Goal: Check status: Check status

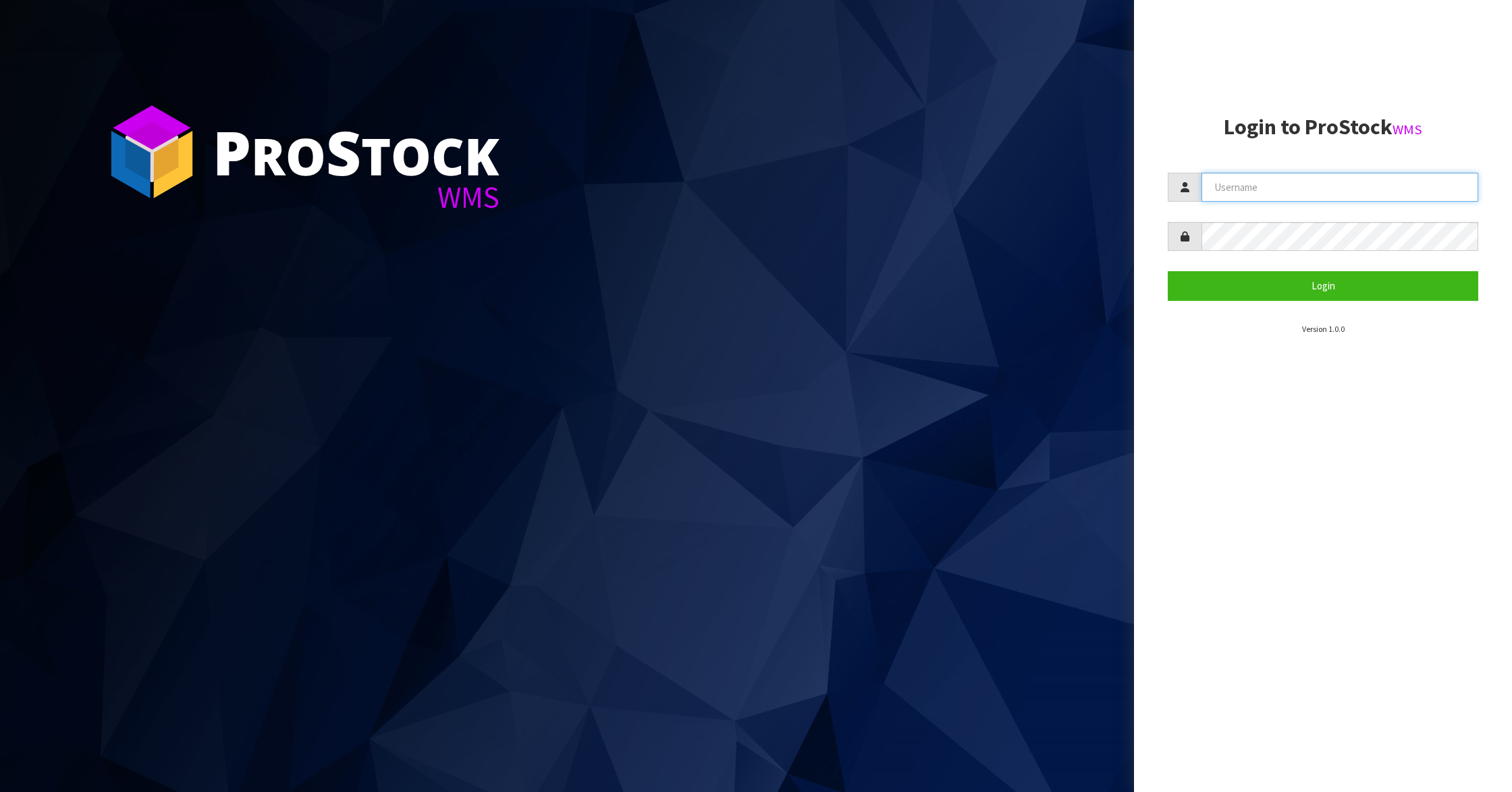
click at [1367, 190] on input "text" at bounding box center [1340, 187] width 277 height 29
type input "IMAGING"
click at [1326, 279] on button "Login" at bounding box center [1323, 286] width 310 height 29
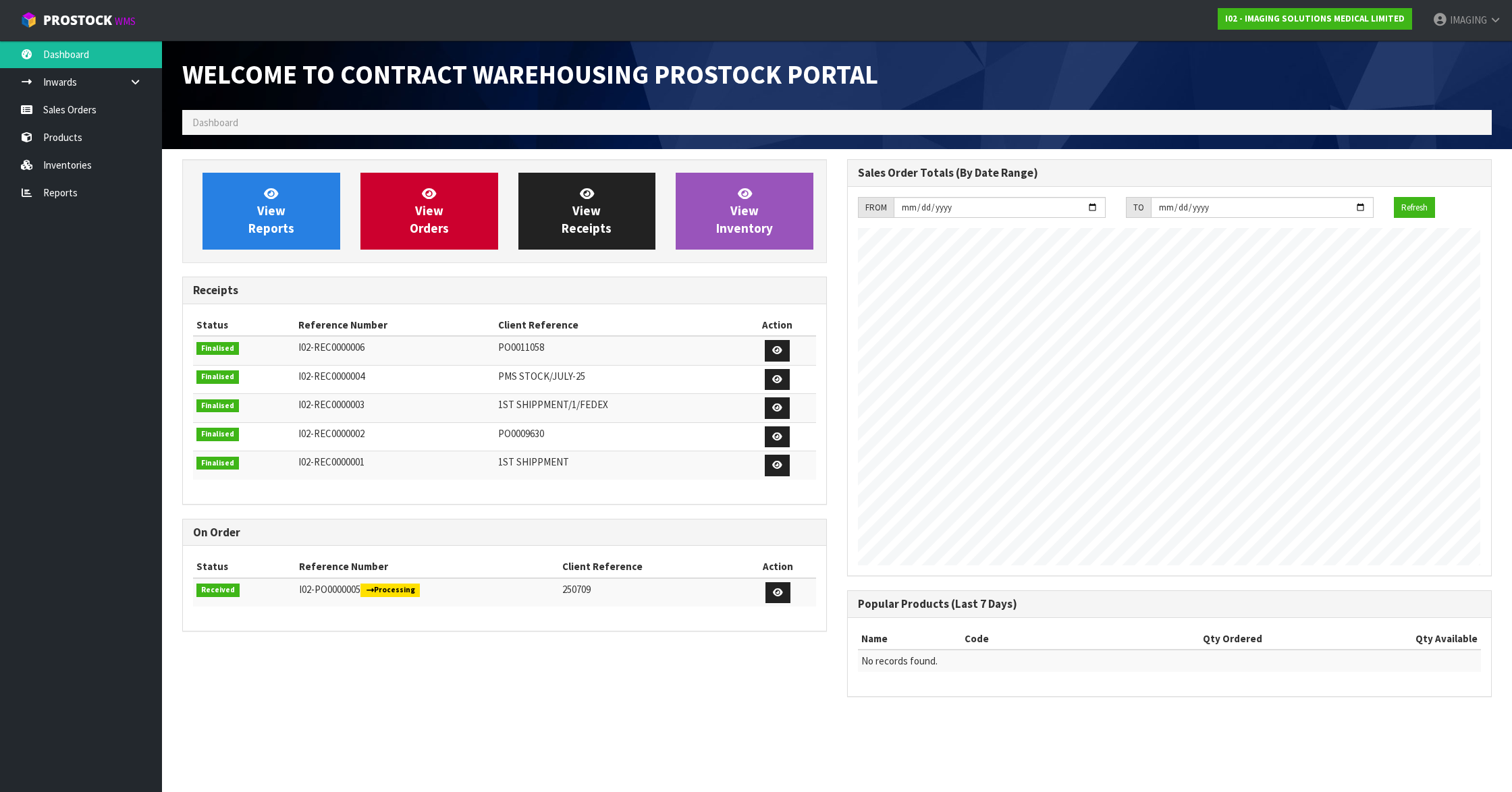
scroll to position [553, 665]
click at [61, 132] on link "Products" at bounding box center [81, 137] width 162 height 27
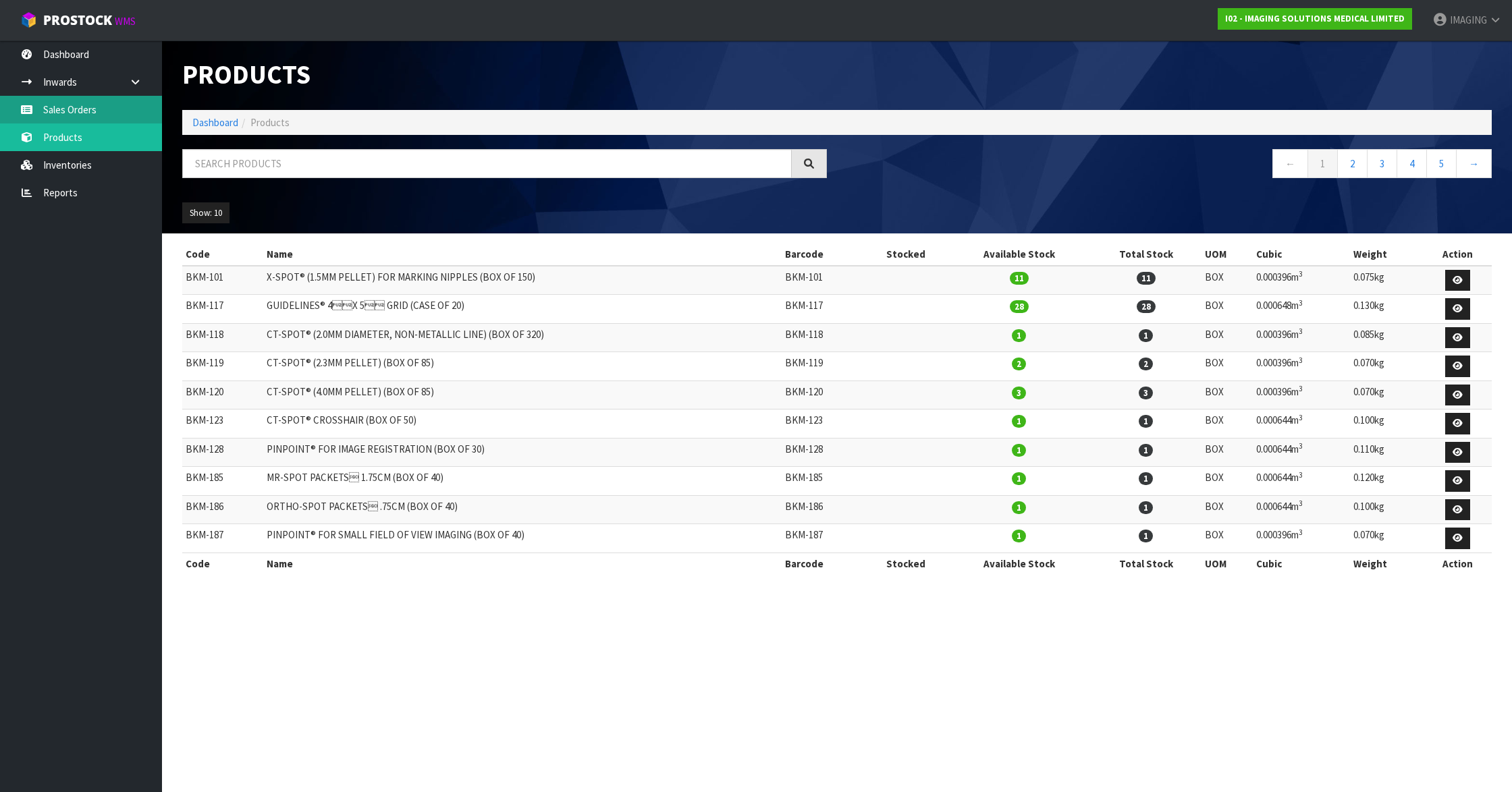
click at [68, 111] on link "Sales Orders" at bounding box center [81, 110] width 162 height 27
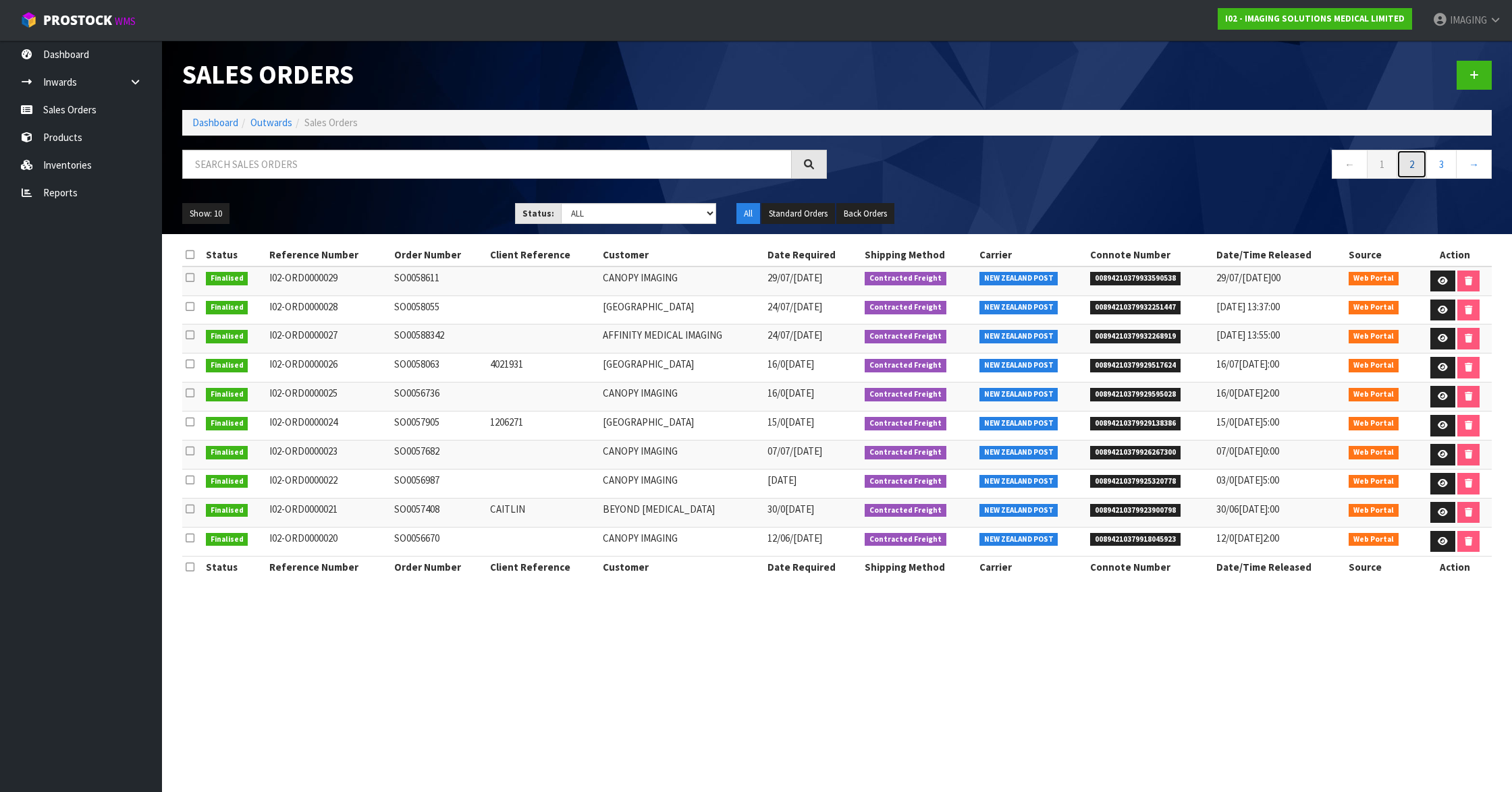
click at [1410, 169] on link "2" at bounding box center [1411, 164] width 30 height 29
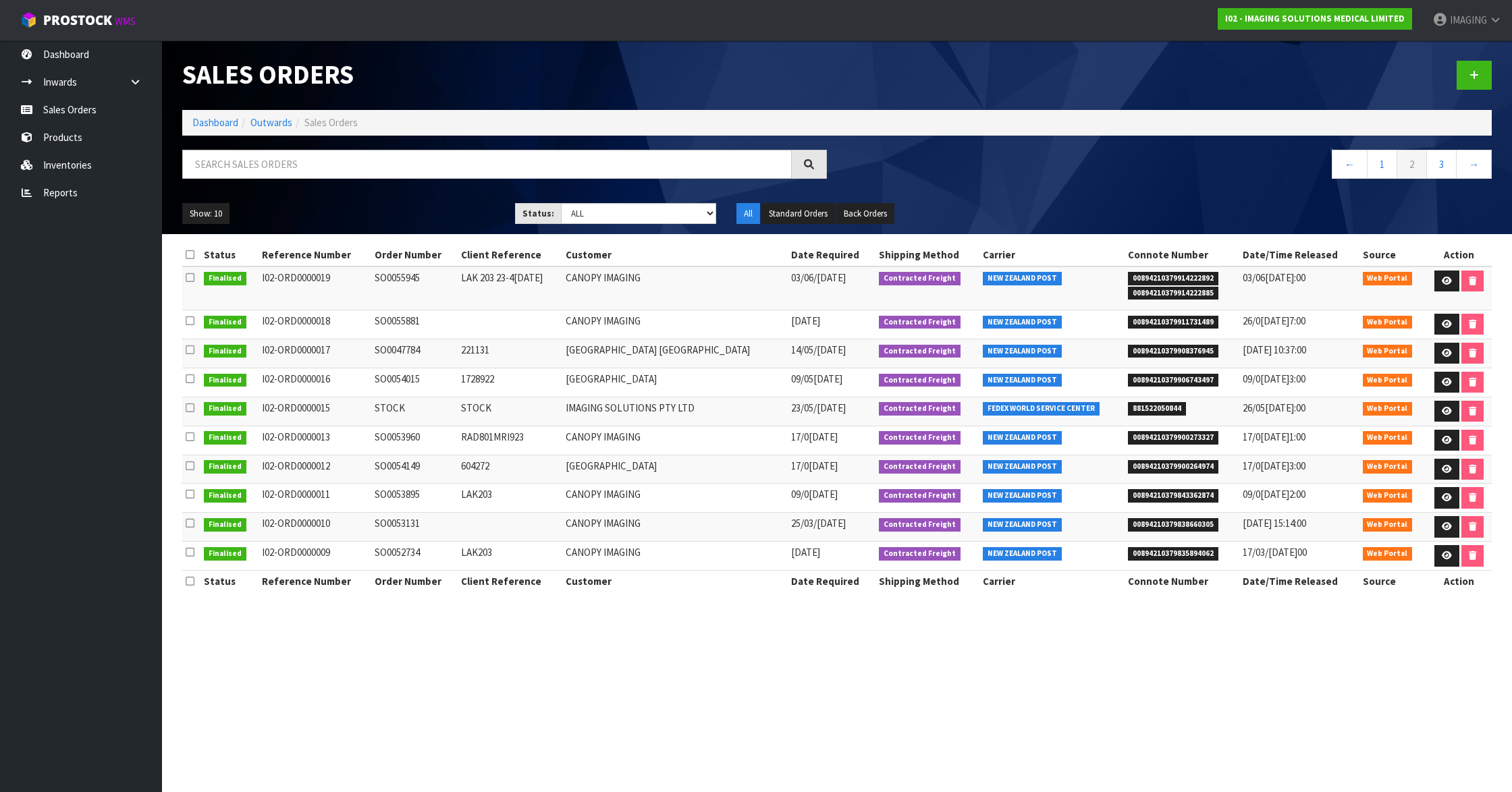
drag, startPoint x: 265, startPoint y: 348, endPoint x: 336, endPoint y: 351, distance: 71.1
click at [339, 349] on td "I02-ORD0000017" at bounding box center [315, 353] width 113 height 29
copy td "I02-ORD0000017"
